Goal: Navigation & Orientation: Find specific page/section

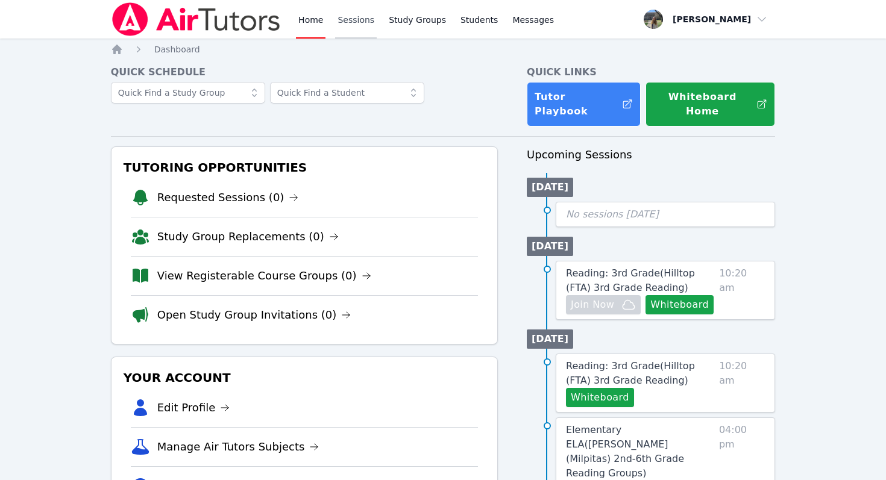
click at [349, 19] on link "Sessions" at bounding box center [356, 19] width 42 height 39
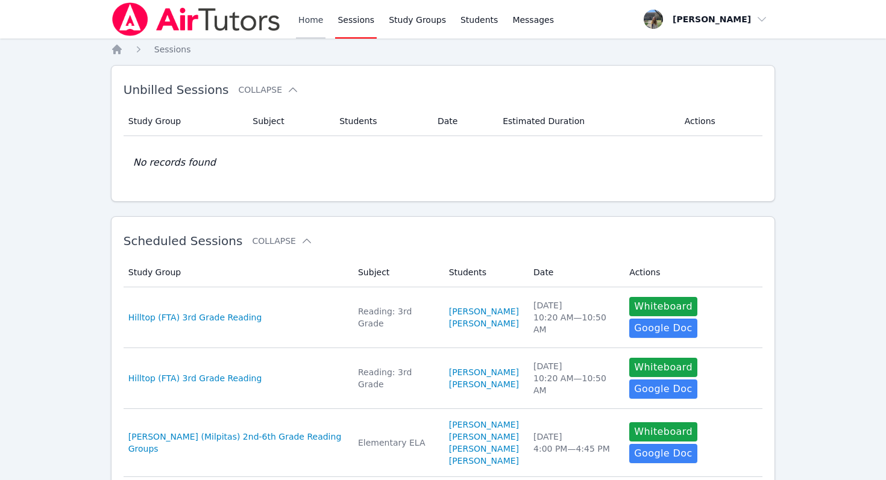
click at [298, 20] on link "Home" at bounding box center [311, 19] width 30 height 39
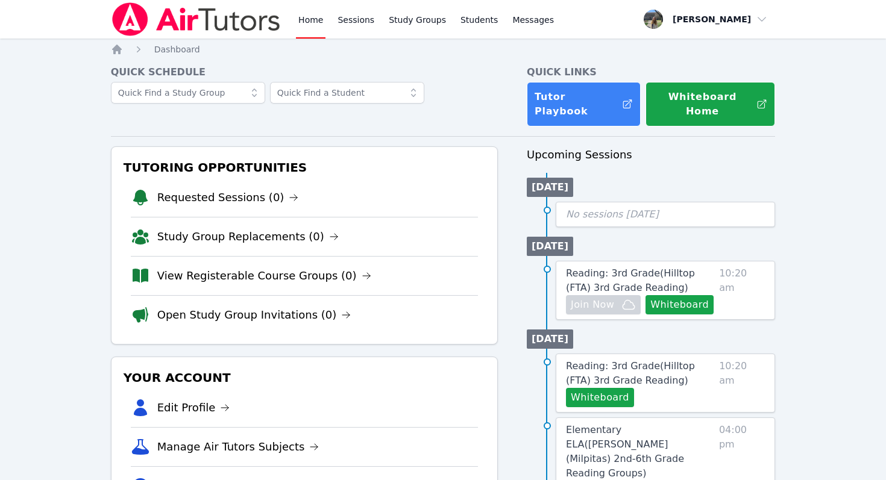
click at [306, 20] on link "Home" at bounding box center [311, 19] width 30 height 39
click at [253, 190] on link "Requested Sessions (0)" at bounding box center [228, 197] width 142 height 17
